Goal: Information Seeking & Learning: Learn about a topic

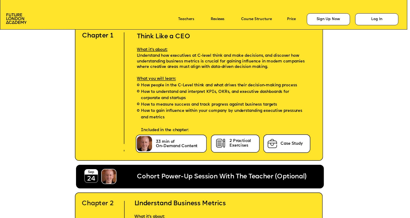
scroll to position [1257, 0]
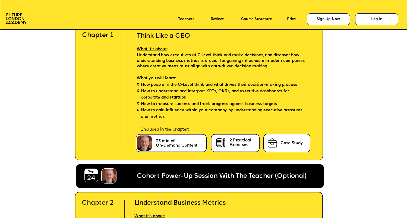
click at [280, 144] on p "Case Study" at bounding box center [292, 143] width 47 height 5
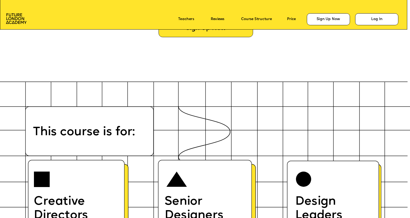
scroll to position [2341, 0]
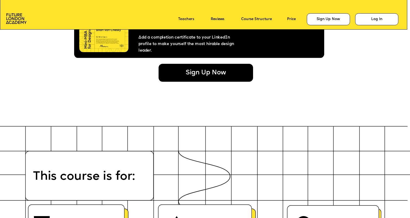
click at [209, 70] on div "Sign Up Now" at bounding box center [206, 73] width 95 height 18
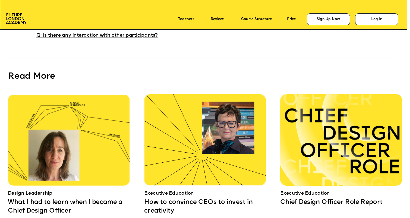
scroll to position [3645, 0]
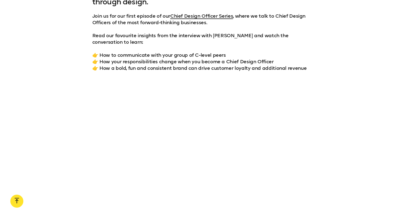
scroll to position [456, 0]
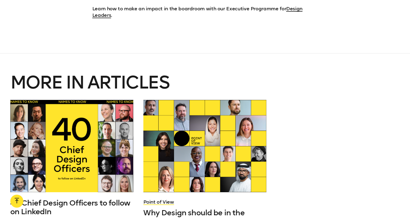
scroll to position [1656, 0]
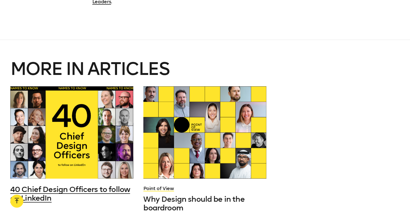
click at [66, 185] on span "40 Chief Design Officers to follow on LinkedIn" at bounding box center [70, 194] width 120 height 18
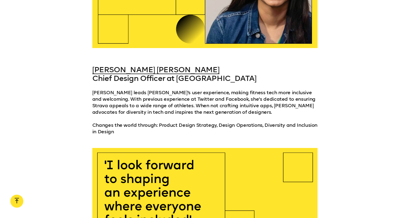
scroll to position [4220, 0]
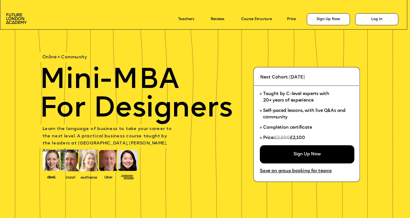
scroll to position [3645, 0]
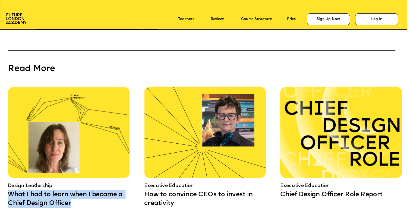
click at [146, 87] on img at bounding box center [205, 132] width 122 height 91
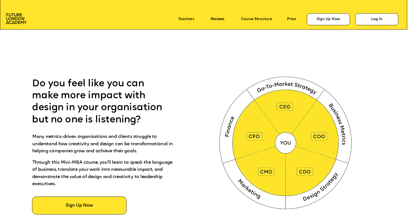
scroll to position [242, 0]
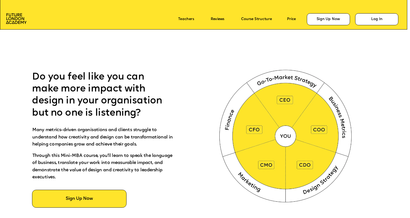
click at [77, 136] on span "Many metrics-driven organisations and clients struggle to understand how creati…" at bounding box center [103, 137] width 142 height 19
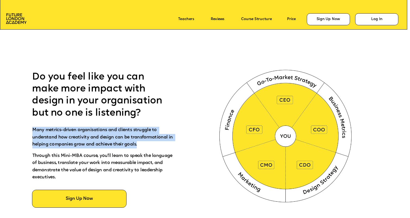
click at [78, 164] on span "Through this Mini-MBA course, you'll learn to speak the language of business, t…" at bounding box center [103, 167] width 142 height 26
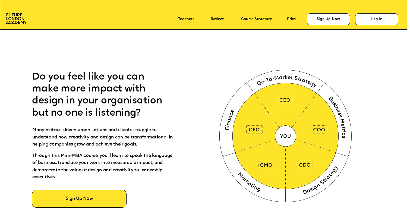
click at [78, 164] on span "Through this Mini-MBA course, you'll learn to speak the language of business, t…" at bounding box center [103, 167] width 142 height 26
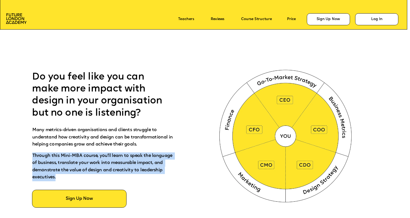
click at [79, 172] on span "Through this Mini-MBA course, you'll learn to speak the language of business, t…" at bounding box center [103, 167] width 142 height 26
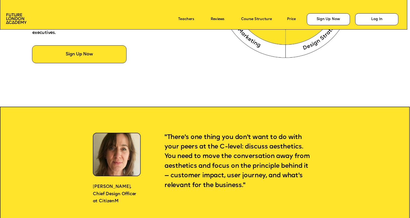
scroll to position [426, 0]
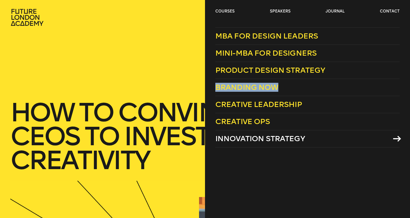
click at [236, 142] on span "Innovation Strategy" at bounding box center [261, 138] width 90 height 9
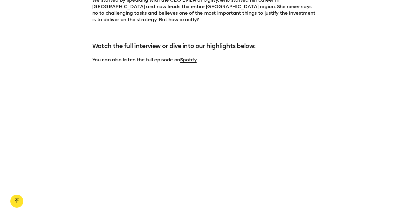
scroll to position [509, 0]
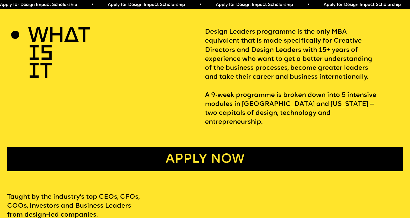
scroll to position [205, 0]
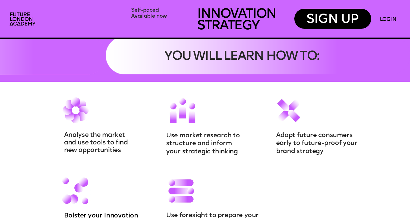
scroll to position [590, 0]
